Goal: Complete application form: Complete application form

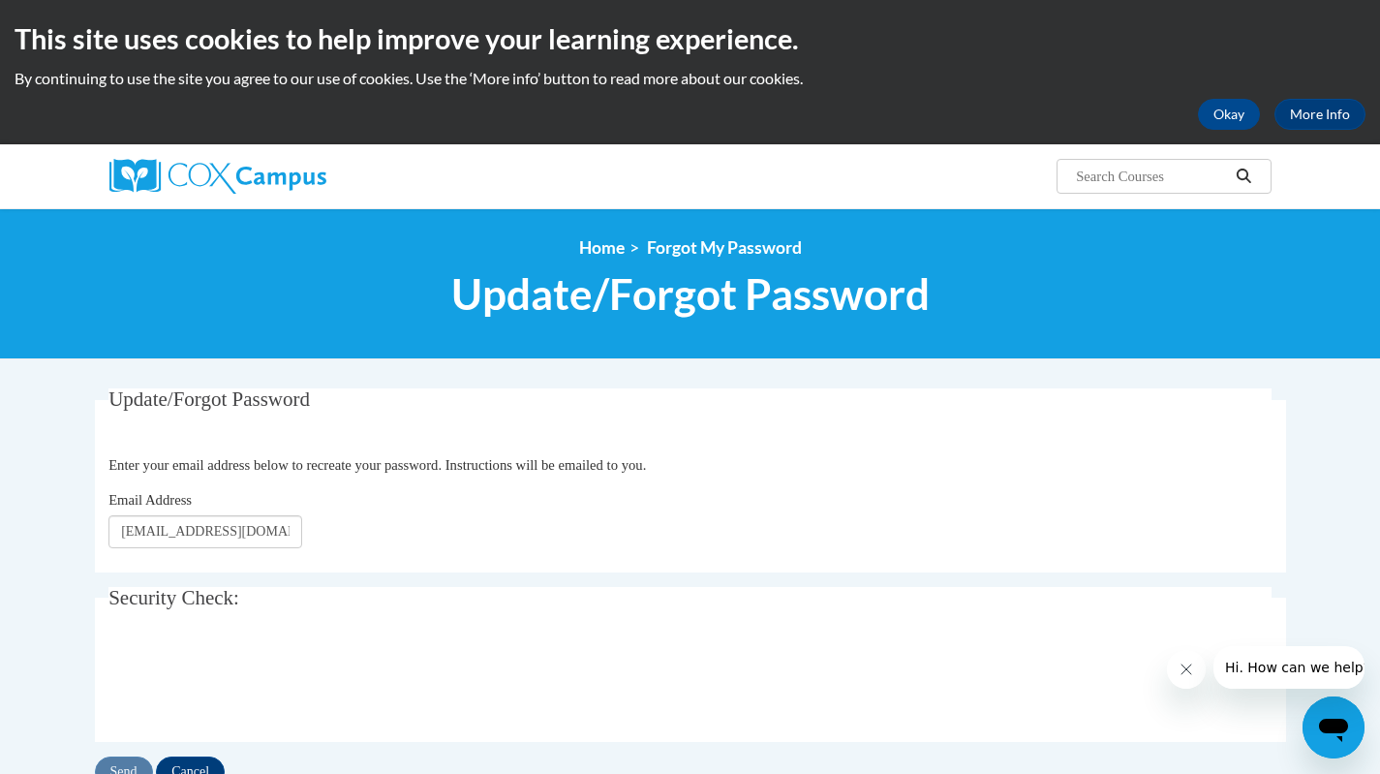
type input "[EMAIL_ADDRESS][DOMAIN_NAME]"
click button "Refresh captcha" at bounding box center [0, 0] width 0 height 0
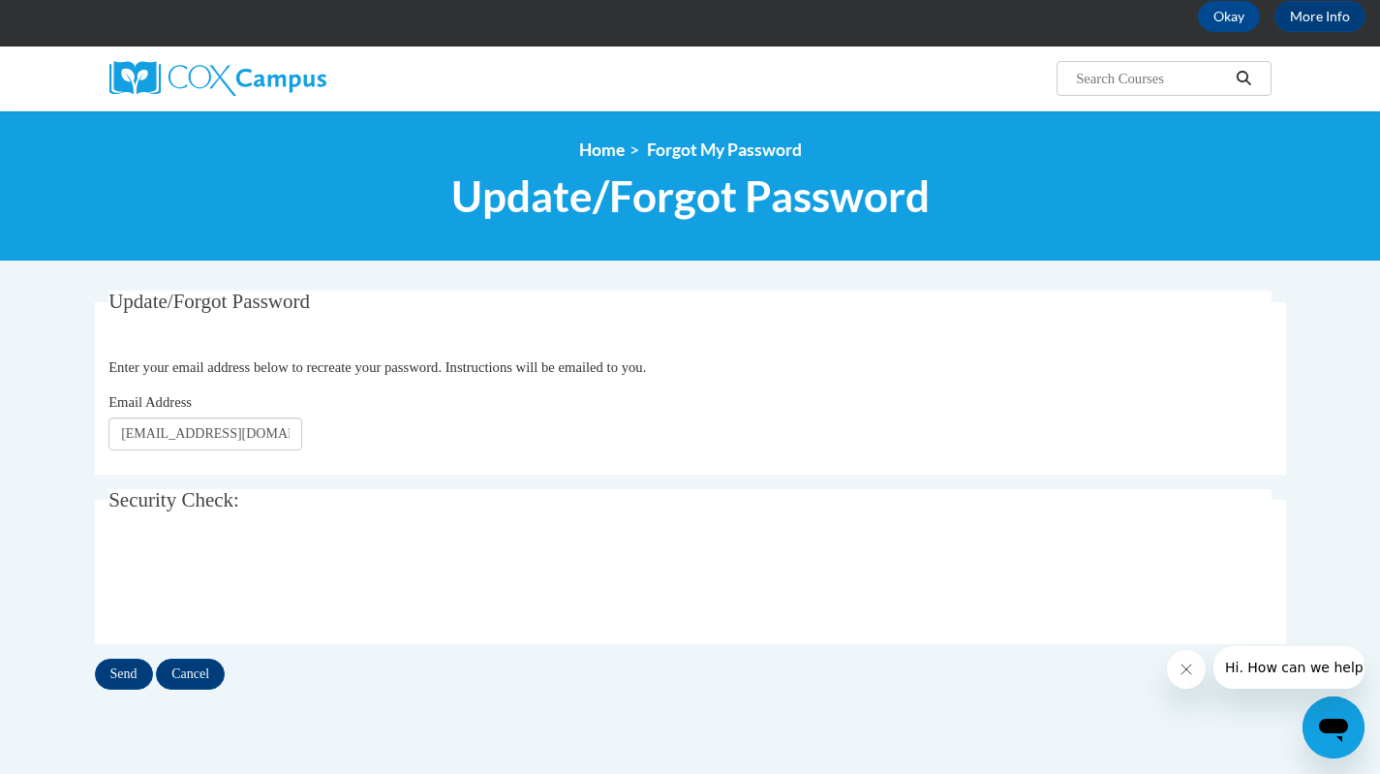
scroll to position [210, 0]
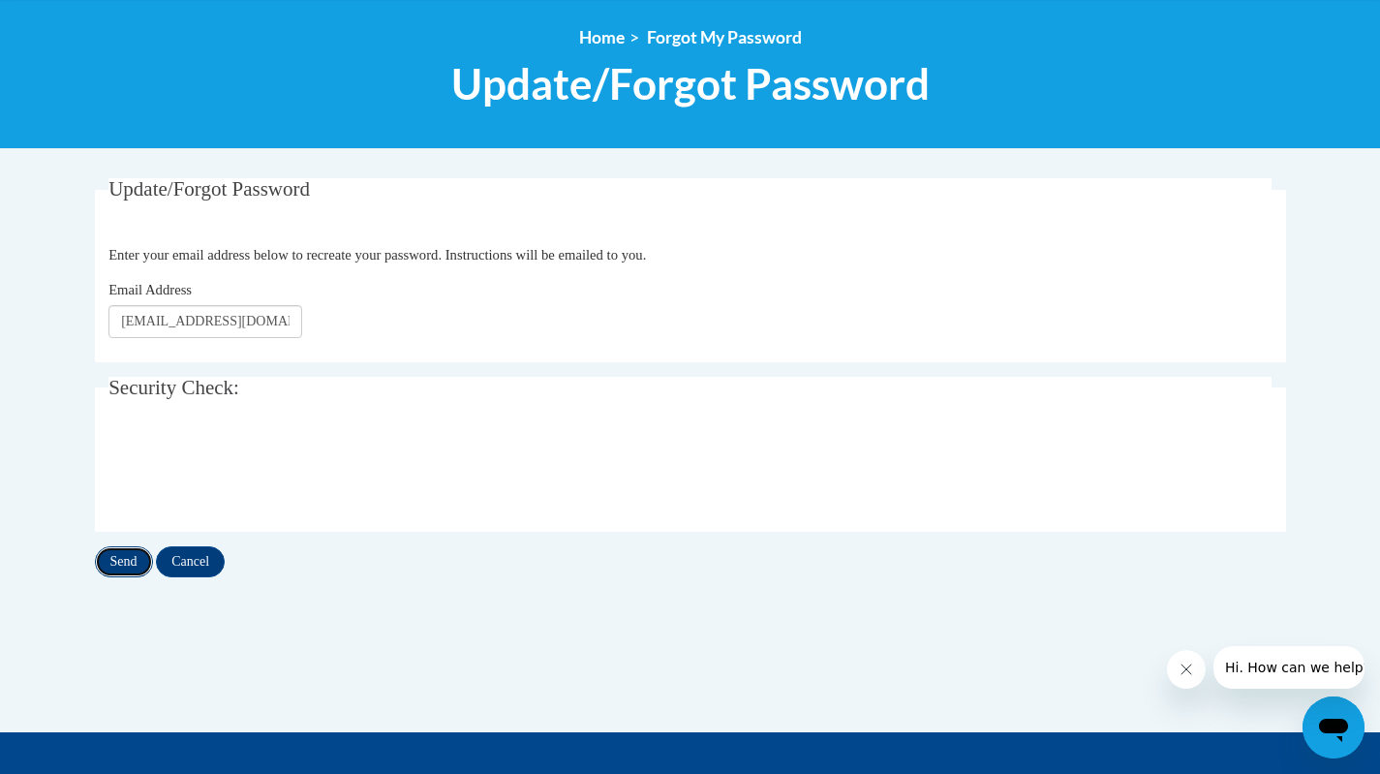
click at [125, 564] on input "Send" at bounding box center [124, 561] width 58 height 31
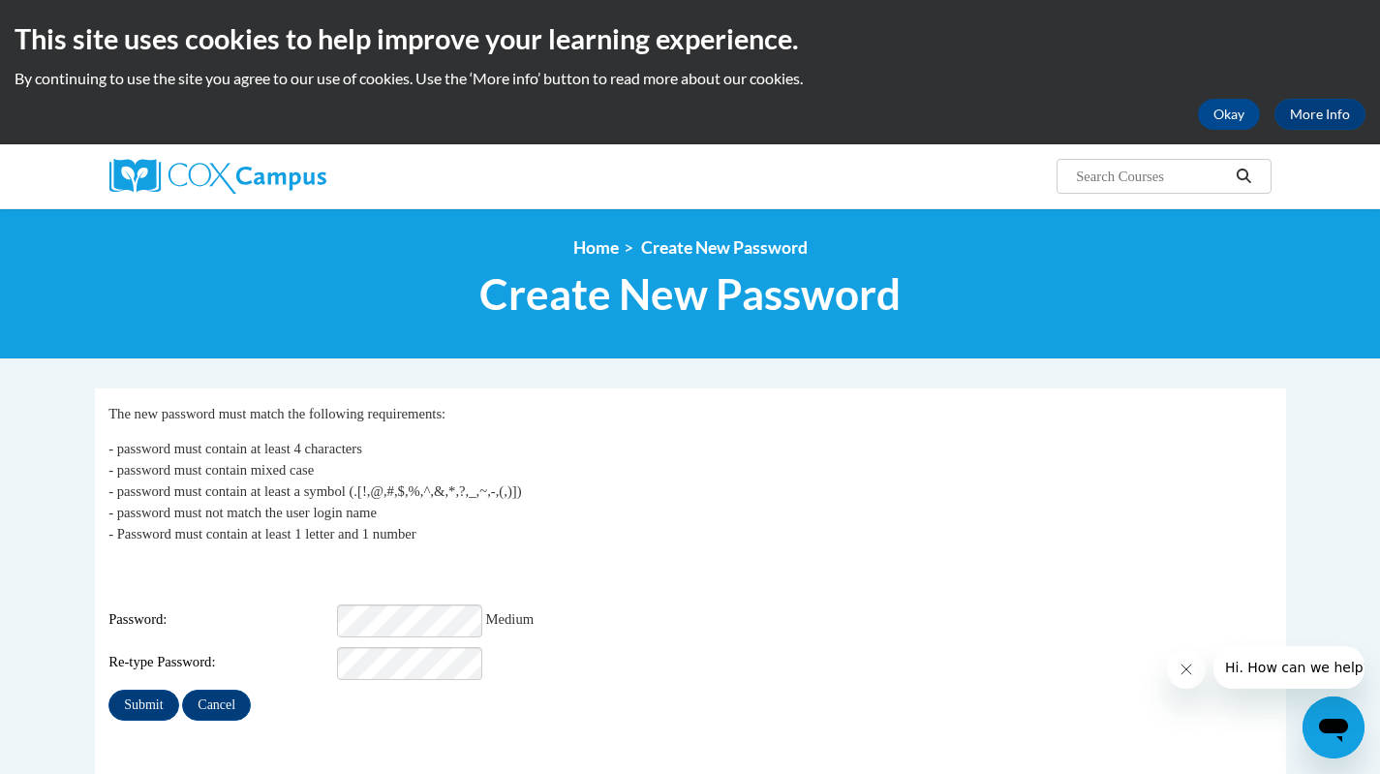
click at [533, 672] on div "My Password The new password must match the following requirements: - password …" at bounding box center [689, 562] width 1163 height 318
click at [158, 696] on input "Submit" at bounding box center [143, 705] width 70 height 31
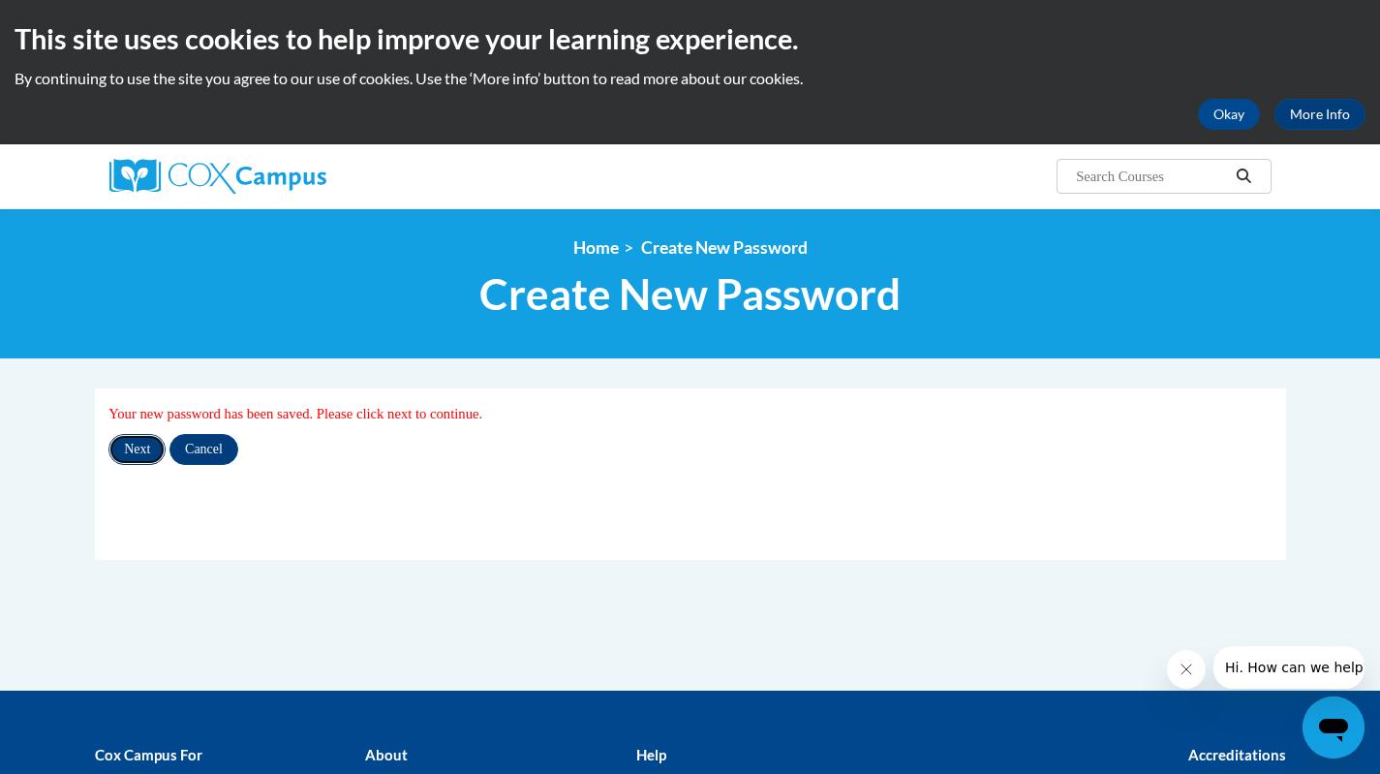
click at [151, 451] on input "Next" at bounding box center [136, 449] width 57 height 31
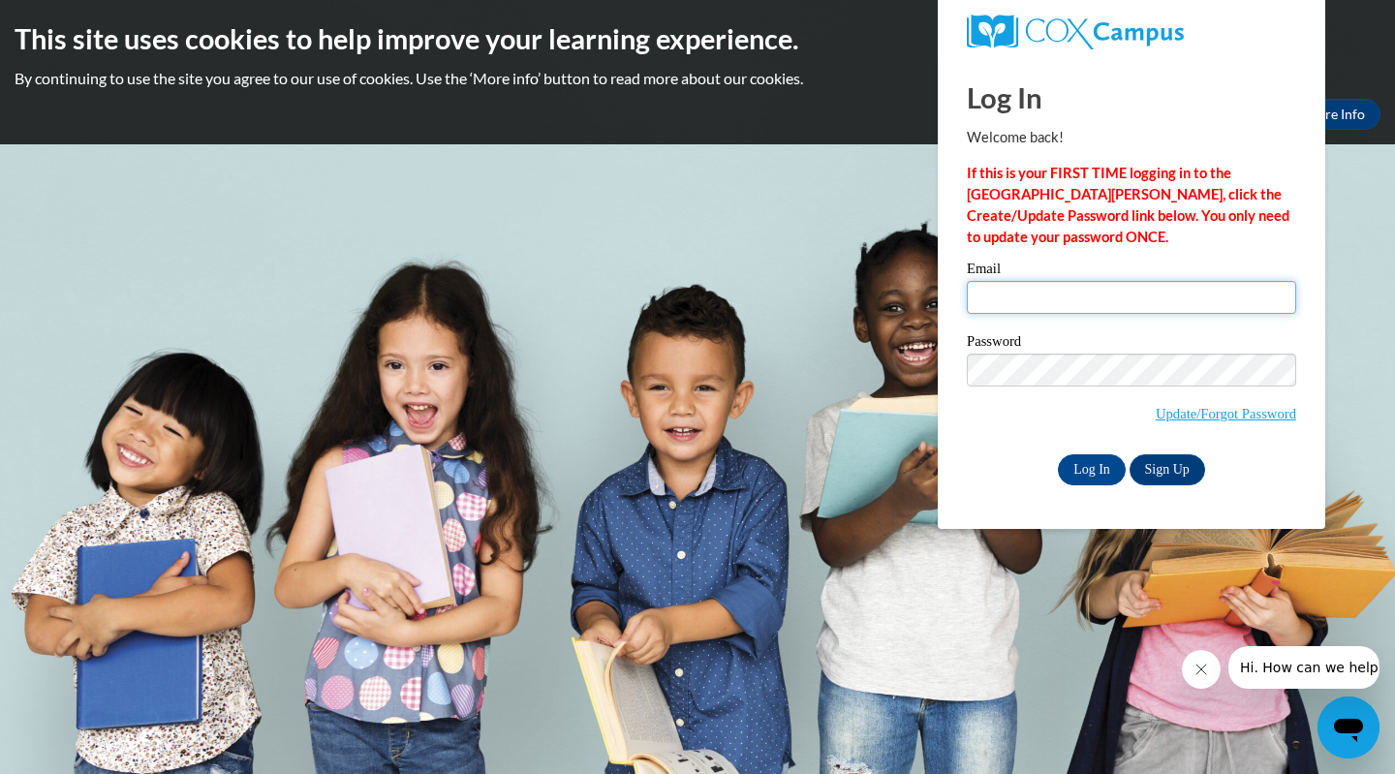
type input "[EMAIL_ADDRESS][DOMAIN_NAME]"
click at [1006, 415] on span "Update/Forgot Password" at bounding box center [1131, 394] width 329 height 80
click at [1086, 465] on input "Log In" at bounding box center [1092, 469] width 68 height 31
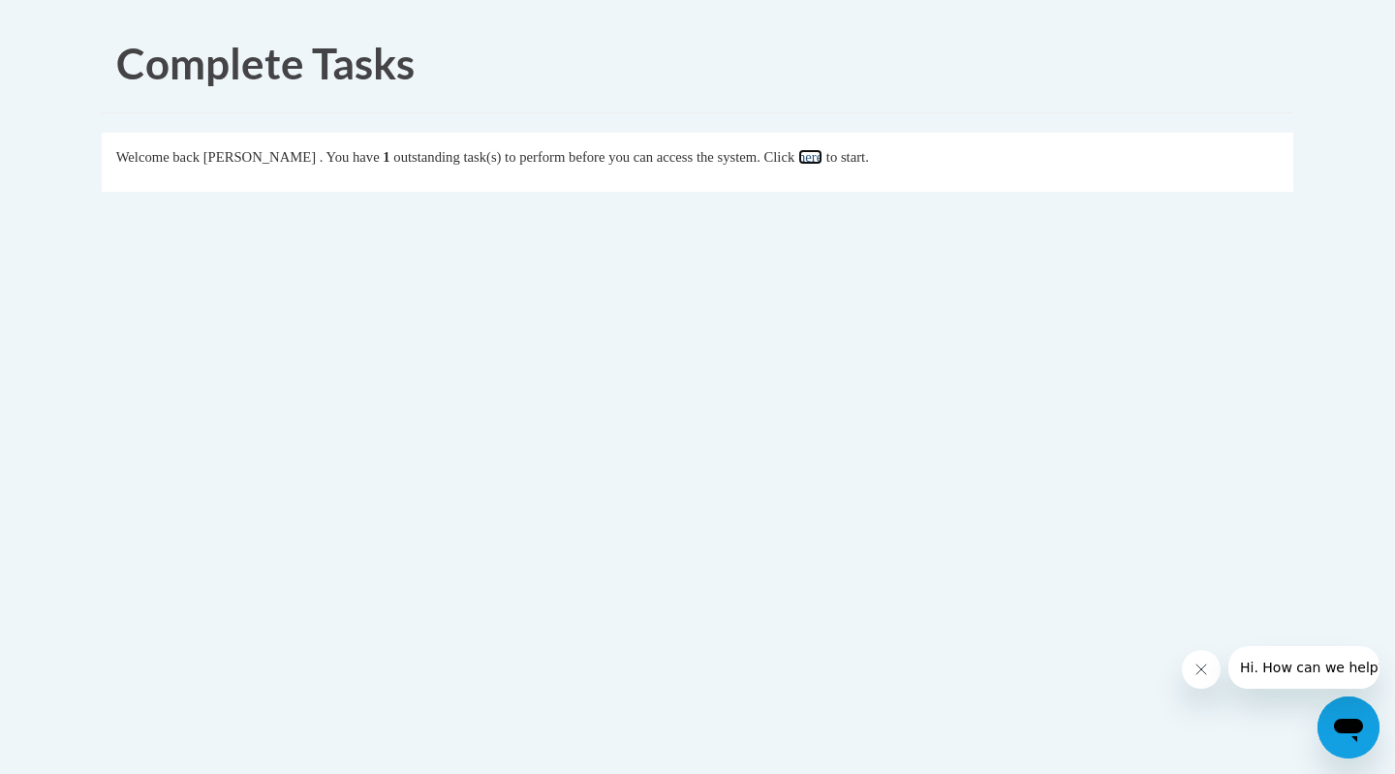
click at [822, 159] on link "here" at bounding box center [810, 156] width 24 height 15
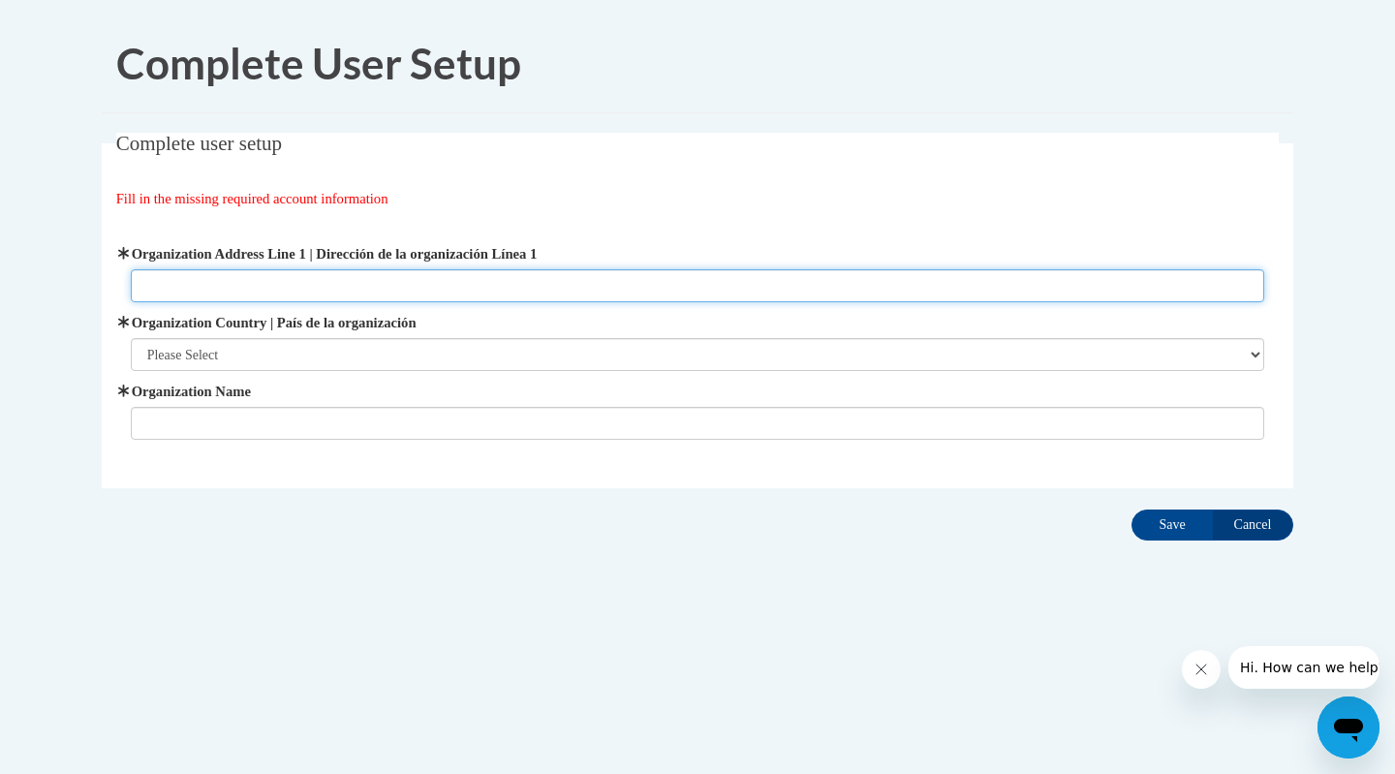
click at [460, 274] on input "Organization Address Line 1 | Dirección de la organización Línea 1" at bounding box center [698, 285] width 1134 height 33
type input "[STREET_ADDRESS] Bypass"
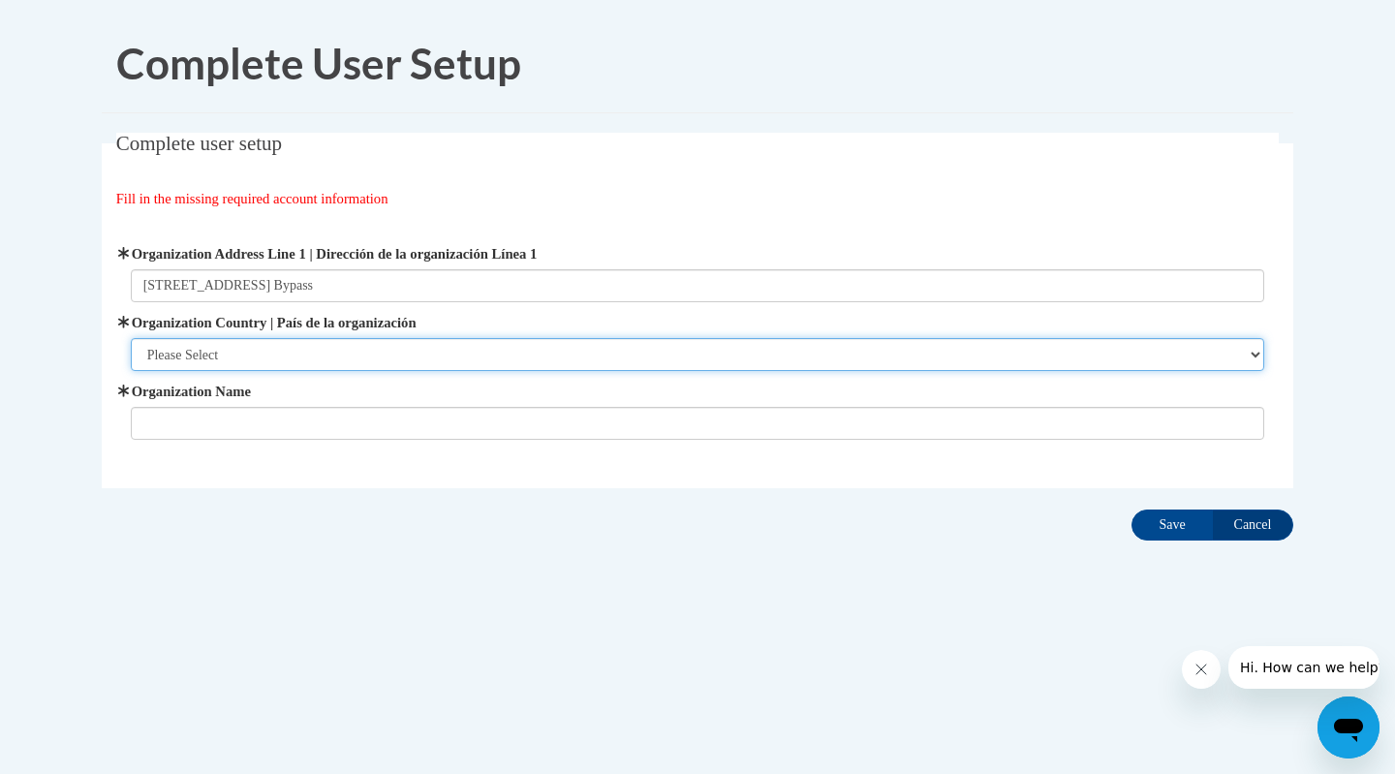
click at [431, 361] on select "Please Select [GEOGRAPHIC_DATA] | [GEOGRAPHIC_DATA] Outside of [GEOGRAPHIC_DATA…" at bounding box center [698, 354] width 1134 height 33
select select "ad49bcad-a171-4b2e-b99c-48b446064914"
click at [131, 338] on select "Please Select [GEOGRAPHIC_DATA] | [GEOGRAPHIC_DATA] Outside of [GEOGRAPHIC_DATA…" at bounding box center [698, 354] width 1134 height 33
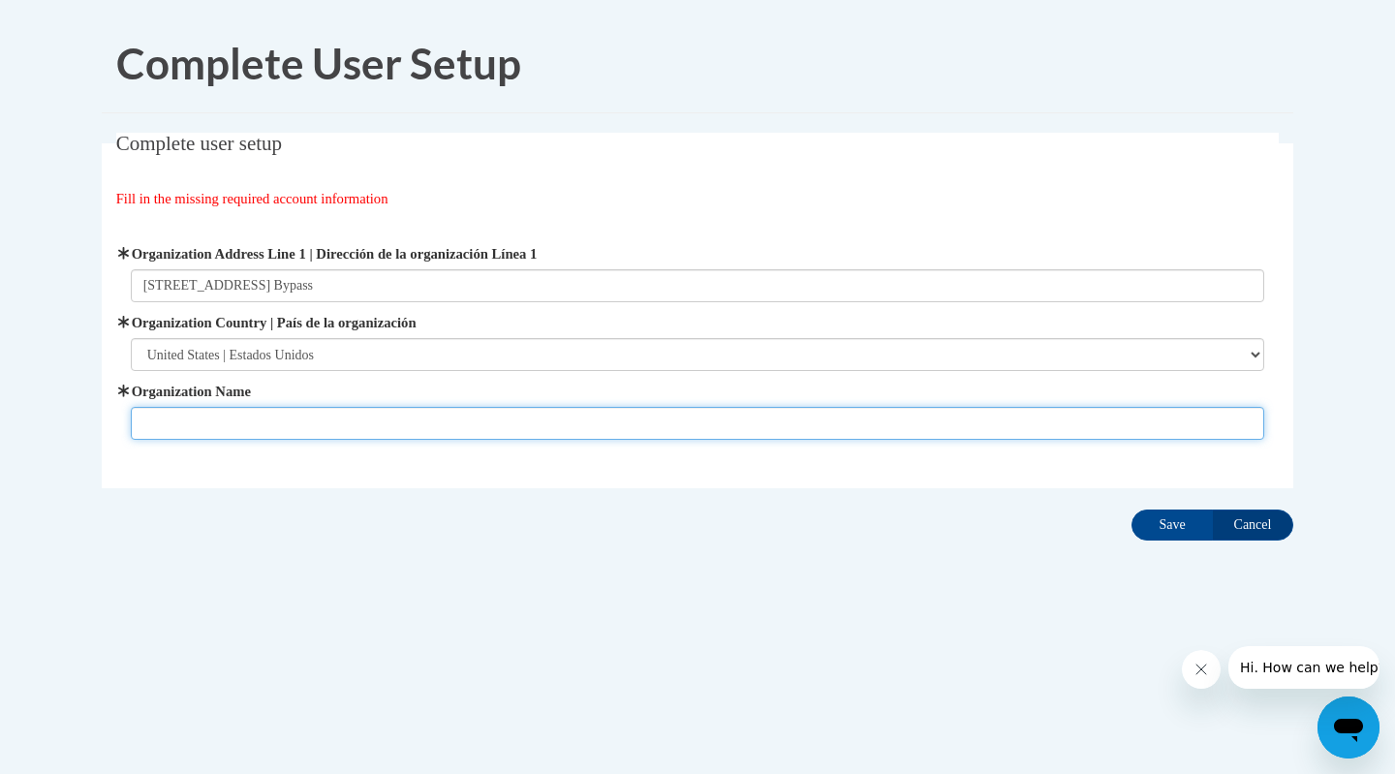
click at [382, 426] on input "Organization Name" at bounding box center [698, 423] width 1134 height 33
type input "Thomas County Board of Education"
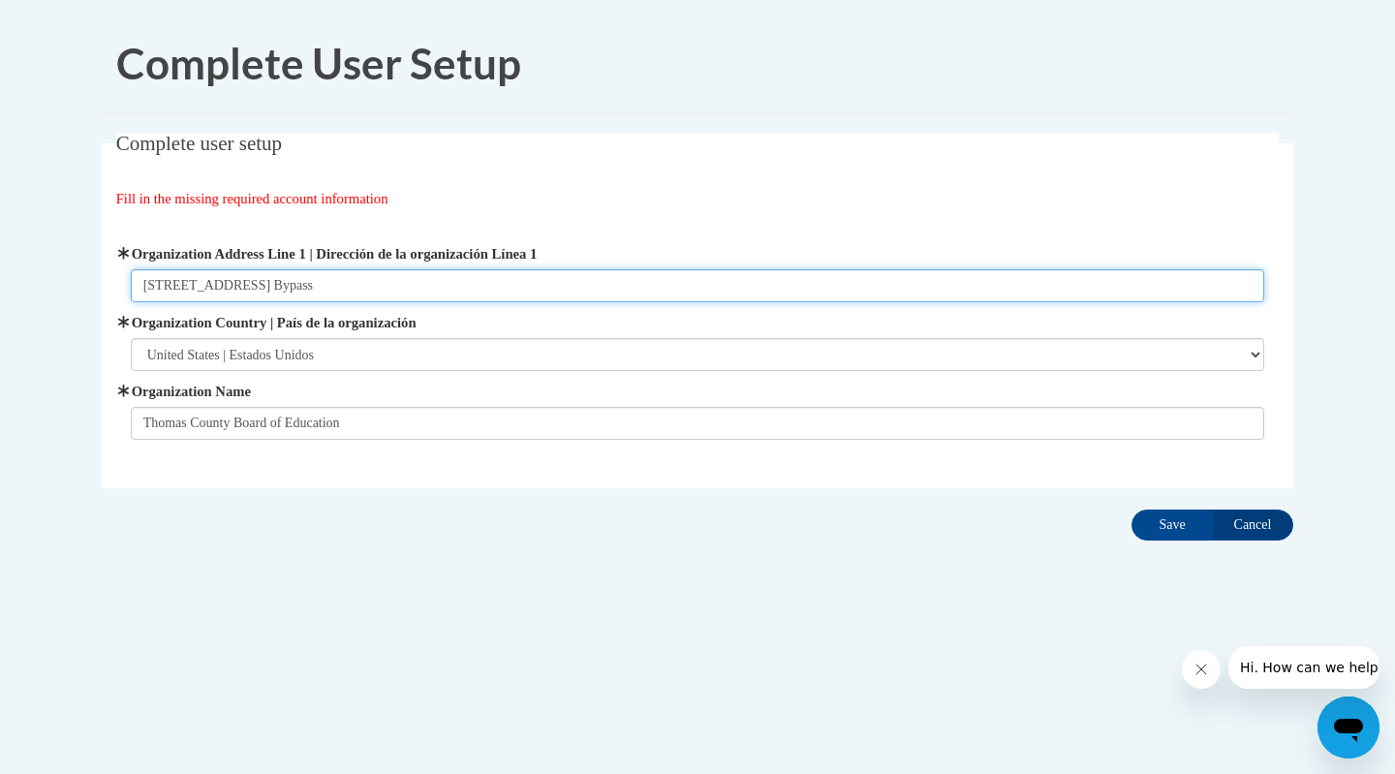
click at [401, 281] on input "[STREET_ADDRESS] Bypass" at bounding box center [698, 285] width 1134 height 33
type input "[STREET_ADDRESS]"
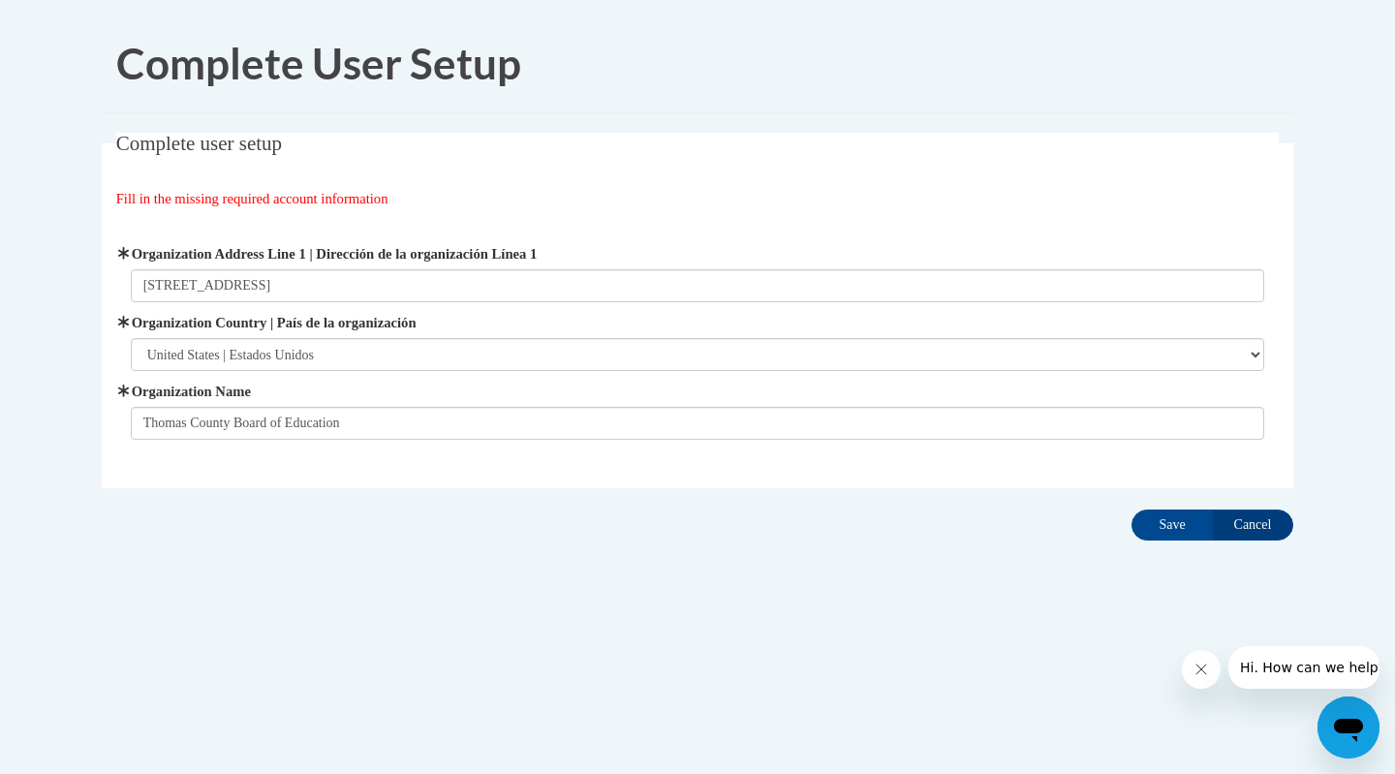
click at [720, 587] on div "Complete User Setup Complete user setup Fill in the missing required account in…" at bounding box center [697, 339] width 1221 height 649
click at [1173, 523] on input "Save" at bounding box center [1171, 525] width 81 height 31
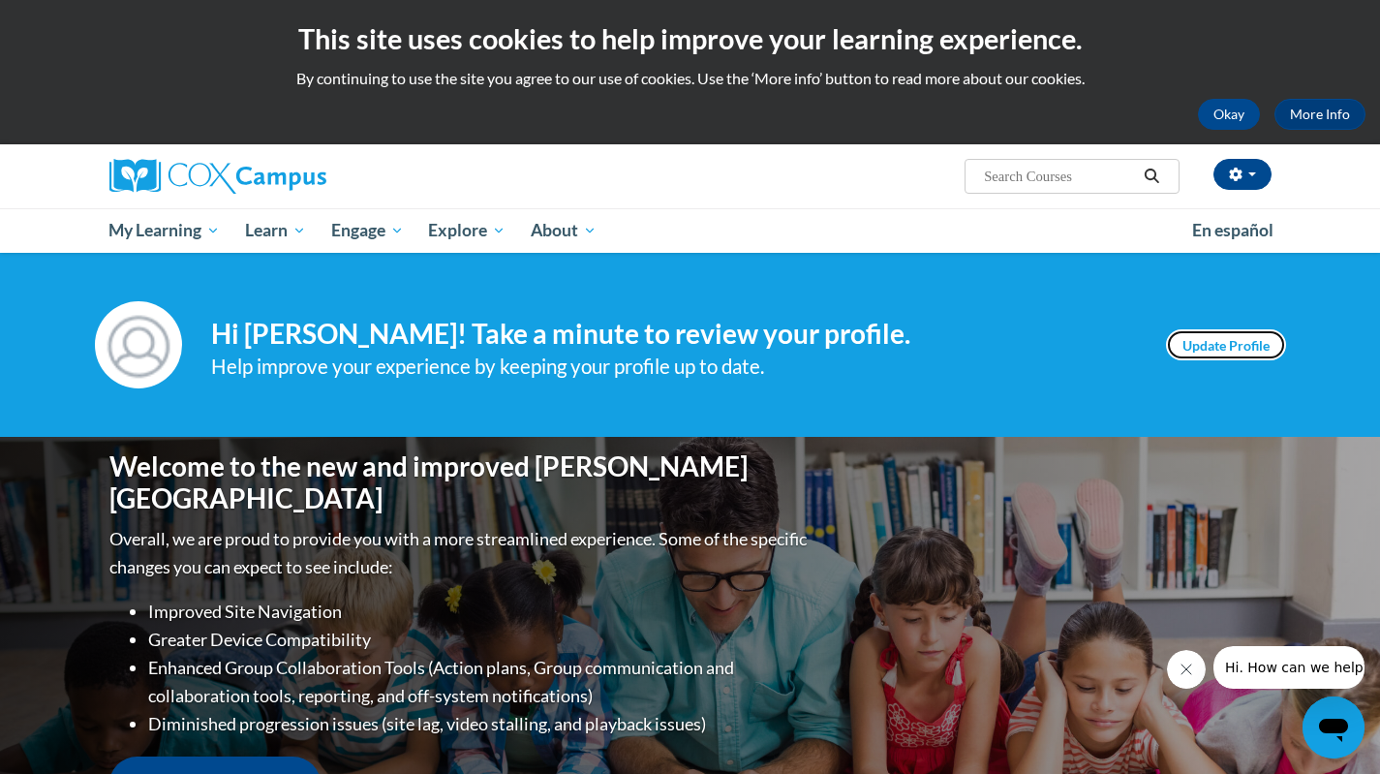
click at [1241, 356] on link "Update Profile" at bounding box center [1226, 344] width 120 height 31
